Goal: Task Accomplishment & Management: Manage account settings

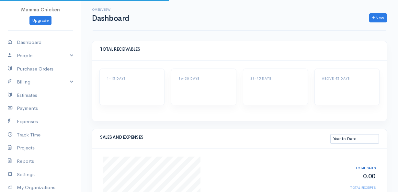
select select "thistoyear"
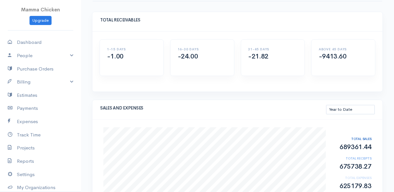
scroll to position [59, 0]
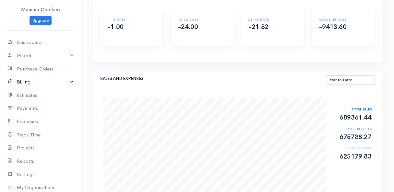
click at [32, 81] on link "Billing" at bounding box center [40, 81] width 81 height 13
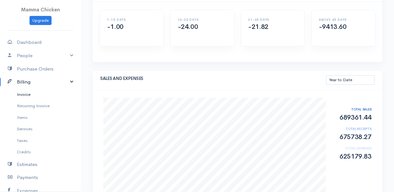
click at [31, 93] on link "Invoice" at bounding box center [40, 94] width 81 height 12
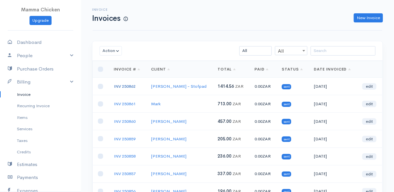
click at [123, 84] on link "INV 250862" at bounding box center [125, 86] width 22 height 6
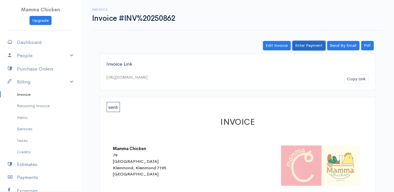
click at [313, 45] on link "Enter Payment" at bounding box center [308, 45] width 33 height 9
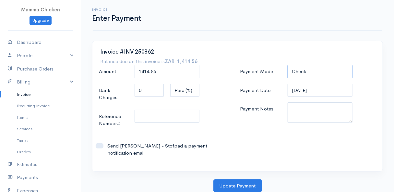
click at [316, 69] on select "Check Bank Transfer Credit Cash Debit ACH VISA MASTERCARD AMEX DISCOVER DINERS …" at bounding box center [320, 71] width 65 height 13
select select "Credit"
click at [288, 65] on select "Check Bank Transfer Credit Cash Debit ACH VISA MASTERCARD AMEX DISCOVER DINERS …" at bounding box center [320, 71] width 65 height 13
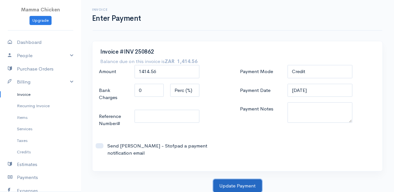
click at [247, 184] on button "Update Payment" at bounding box center [237, 185] width 49 height 13
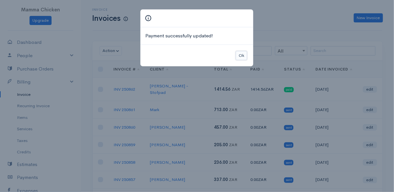
click at [242, 55] on button "Ok" at bounding box center [241, 55] width 11 height 9
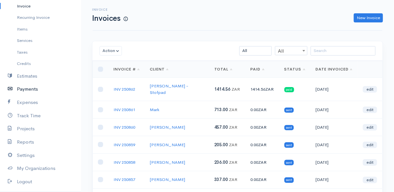
scroll to position [118, 0]
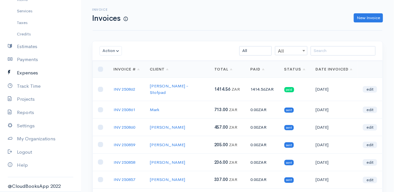
click at [37, 72] on link "Expenses" at bounding box center [40, 72] width 81 height 13
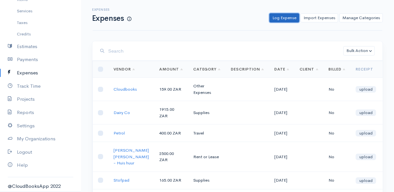
click at [289, 18] on link "Log Expense" at bounding box center [284, 17] width 30 height 9
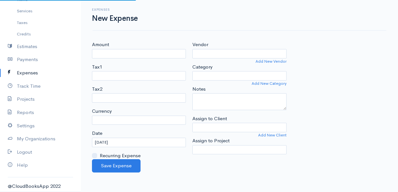
select select "ZAR"
click at [120, 56] on input "Amount" at bounding box center [139, 53] width 94 height 9
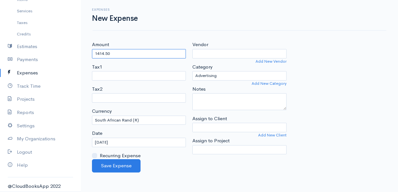
type input "1414.50"
click at [238, 53] on input "Vendor" at bounding box center [240, 53] width 94 height 9
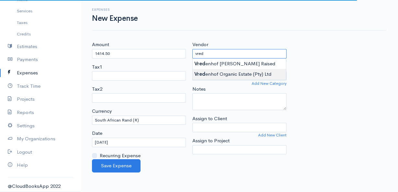
type input "Vredenhof Organic Estate (Pty) Ltd"
click at [242, 70] on body "Mamma Chicken Upgrade Dashboard People Clients Vendors Staff Users Purchase Ord…" at bounding box center [199, 96] width 398 height 192
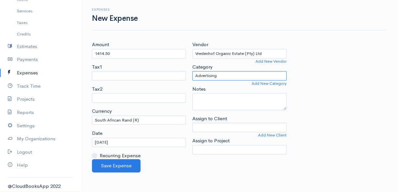
click at [240, 75] on select "Advertising Car & Truck Expenses Contractors Education Education and Training E…" at bounding box center [240, 75] width 94 height 9
select select "Supplies"
click at [193, 71] on select "Advertising Car & Truck Expenses Contractors Education Education and Training E…" at bounding box center [240, 75] width 94 height 9
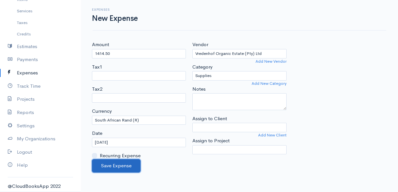
click at [123, 165] on button "Save Expense" at bounding box center [116, 165] width 49 height 13
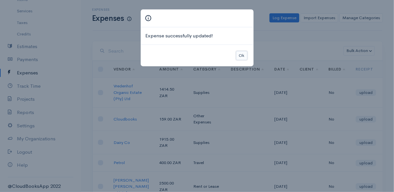
click at [242, 53] on button "Ok" at bounding box center [241, 55] width 11 height 9
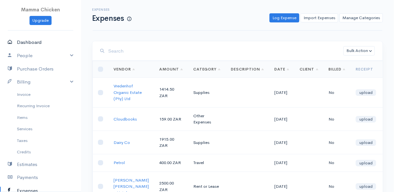
click at [24, 41] on link "Dashboard" at bounding box center [40, 42] width 81 height 13
select select "thistoyear"
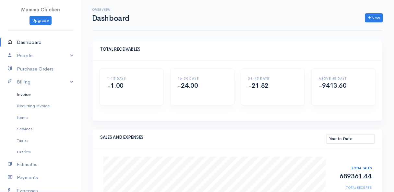
click at [29, 94] on link "Invoice" at bounding box center [40, 94] width 81 height 12
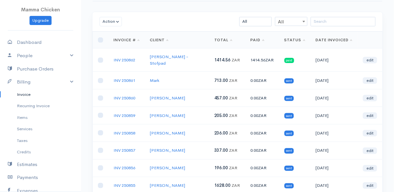
scroll to position [118, 0]
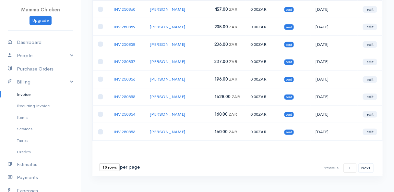
click at [109, 163] on select "10 rows 25 rows 50 rows" at bounding box center [110, 167] width 20 height 8
select select "25"
click at [100, 163] on select "10 rows 25 rows 50 rows" at bounding box center [110, 167] width 20 height 8
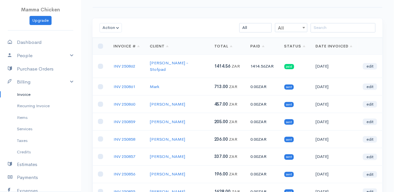
scroll to position [0, 0]
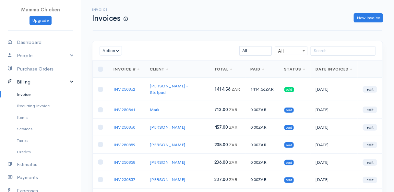
click at [45, 78] on link "Billing" at bounding box center [40, 81] width 81 height 13
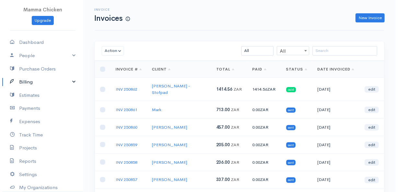
scroll to position [51, 0]
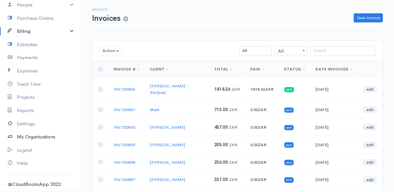
click at [52, 137] on link "My Organizations" at bounding box center [40, 136] width 81 height 13
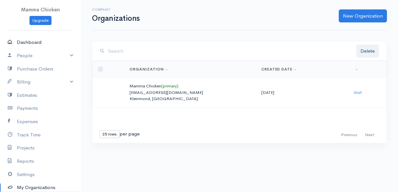
click at [38, 42] on link "Dashboard" at bounding box center [40, 42] width 81 height 13
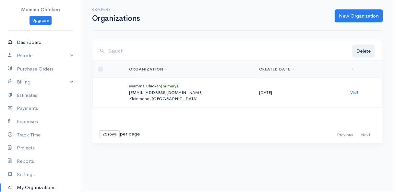
select select "thistoyear"
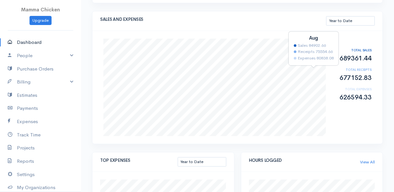
scroll to position [88, 0]
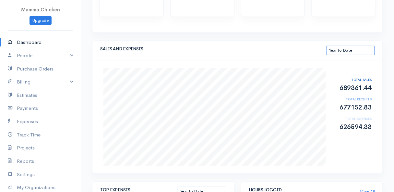
click at [353, 52] on select "This Month Last 30 Days Last 3 Months Last 12 Months Year to Date" at bounding box center [350, 50] width 49 height 9
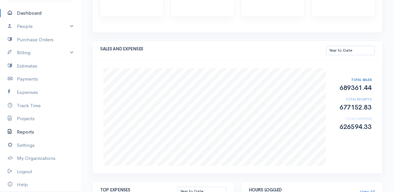
click at [26, 133] on link "Reports" at bounding box center [40, 131] width 81 height 13
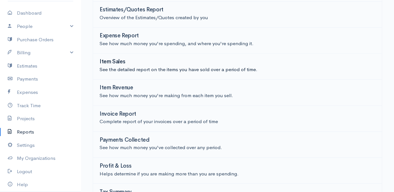
scroll to position [147, 0]
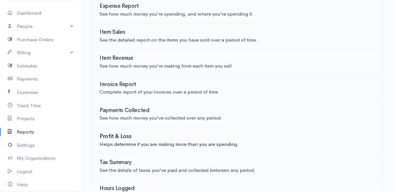
click at [121, 133] on h3 "Profit & Loss" at bounding box center [116, 136] width 32 height 6
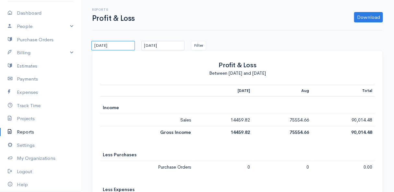
click at [127, 43] on input "[DATE]" at bounding box center [112, 45] width 43 height 9
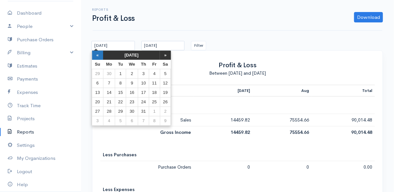
click at [97, 57] on th "«" at bounding box center [97, 55] width 11 height 9
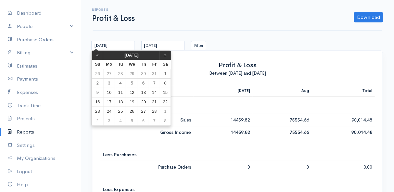
click at [97, 57] on th "«" at bounding box center [97, 55] width 11 height 9
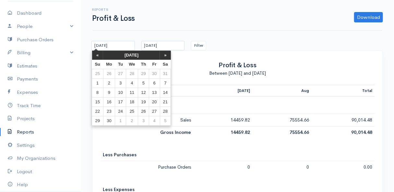
click at [97, 57] on th "«" at bounding box center [97, 55] width 11 height 9
click at [166, 54] on th "»" at bounding box center [165, 55] width 11 height 9
click at [141, 73] on td "1" at bounding box center [143, 73] width 11 height 9
type input "[DATE]"
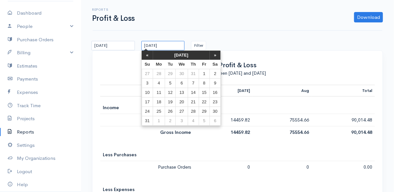
click at [181, 44] on input "[DATE]" at bounding box center [162, 45] width 43 height 9
click at [145, 57] on th "«" at bounding box center [147, 55] width 11 height 9
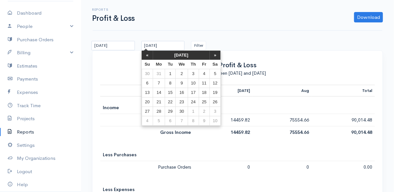
click at [145, 57] on th "«" at bounding box center [147, 55] width 11 height 9
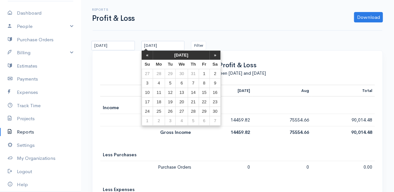
click at [145, 57] on th "«" at bounding box center [147, 55] width 11 height 9
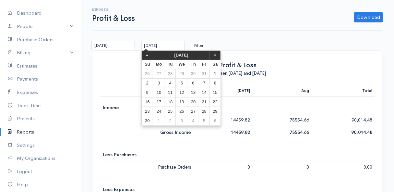
click at [145, 57] on th "«" at bounding box center [147, 55] width 11 height 9
click at [216, 53] on th "»" at bounding box center [215, 55] width 11 height 9
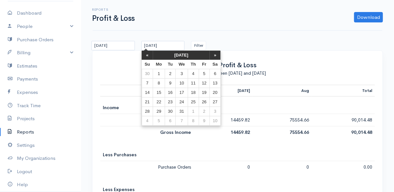
click at [216, 53] on th "»" at bounding box center [215, 55] width 11 height 9
click at [214, 109] on td "31" at bounding box center [215, 111] width 11 height 9
type input "[DATE]"
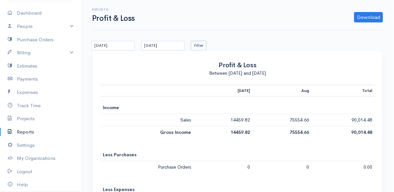
click at [198, 41] on button "Filter" at bounding box center [198, 45] width 15 height 9
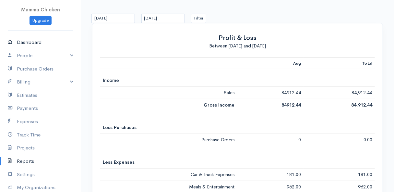
click at [28, 42] on link "Dashboard" at bounding box center [40, 42] width 81 height 13
select select "thistoyear"
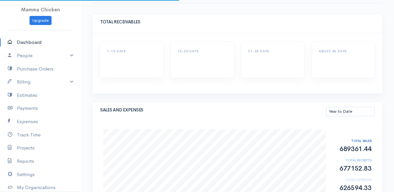
scroll to position [86, 0]
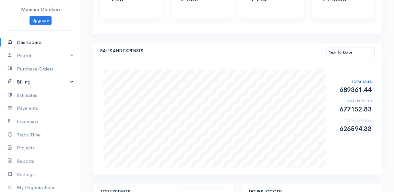
click at [33, 81] on link "Billing" at bounding box center [40, 81] width 81 height 13
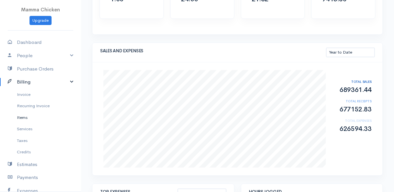
click at [30, 118] on link "Items" at bounding box center [40, 118] width 81 height 12
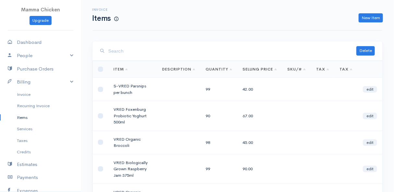
click at [146, 55] on input "search" at bounding box center [232, 50] width 248 height 13
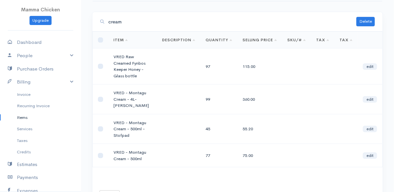
scroll to position [58, 0]
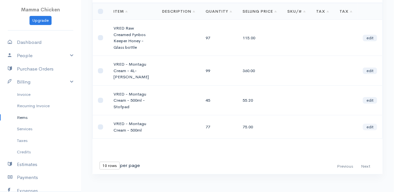
type input "cream"
click at [372, 124] on link "edit" at bounding box center [370, 127] width 14 height 6
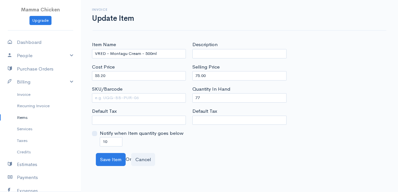
click at [24, 118] on link "Items" at bounding box center [40, 118] width 81 height 12
